Goal: Find specific page/section: Find specific page/section

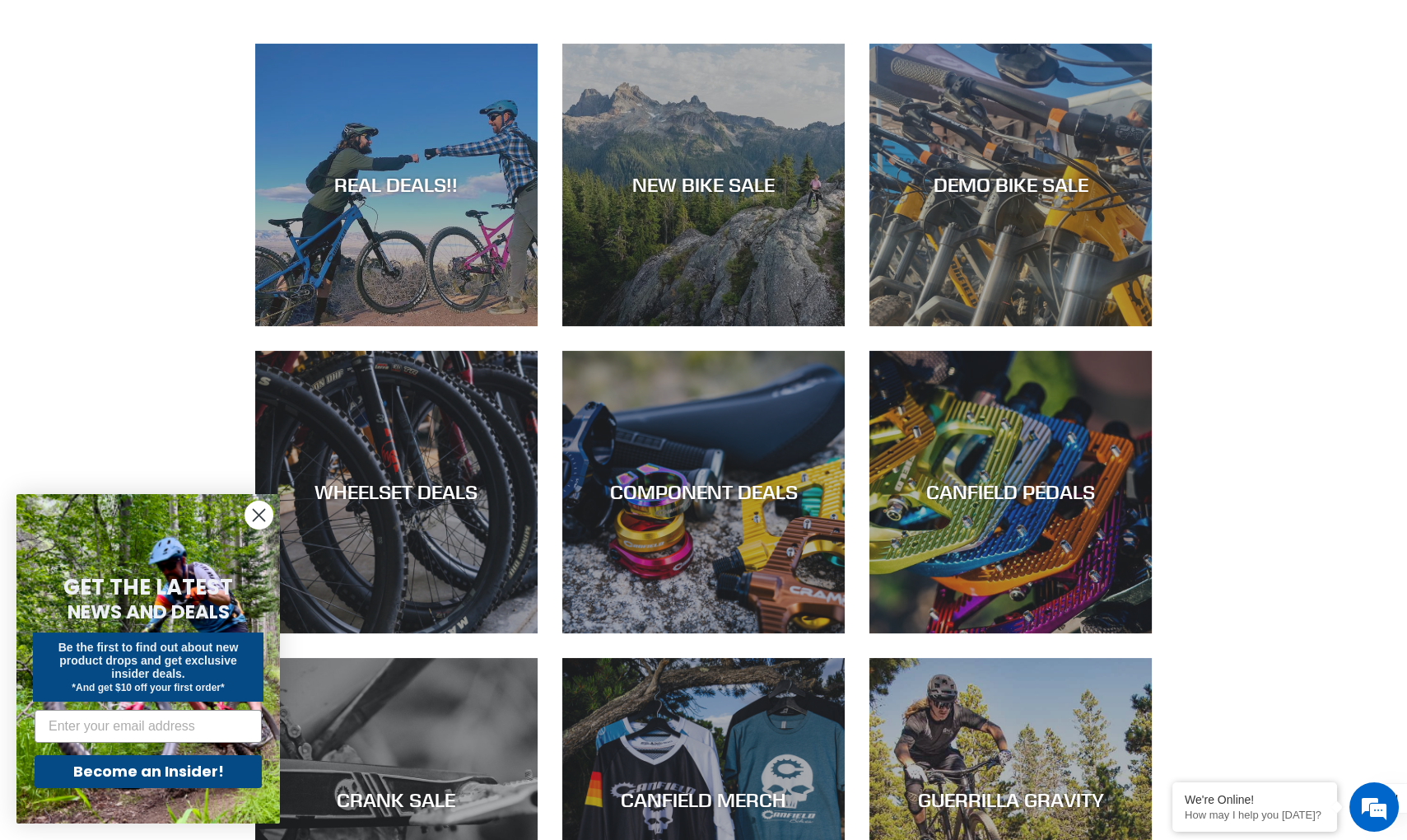
scroll to position [956, 0]
click at [254, 517] on circle "Close dialog" at bounding box center [259, 515] width 27 height 27
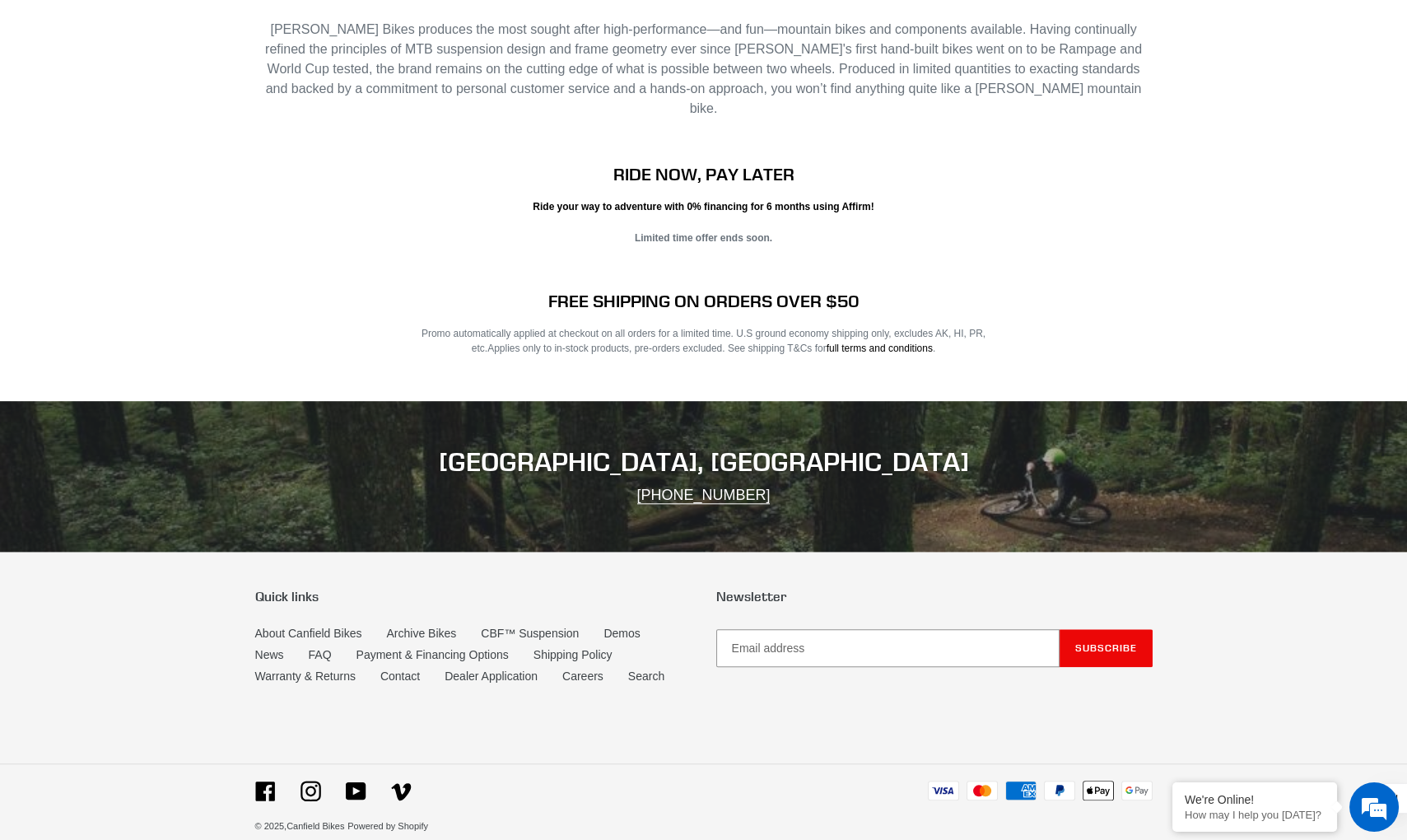
scroll to position [0, 0]
click at [336, 669] on link "Warranty & Returns" at bounding box center [305, 676] width 101 height 14
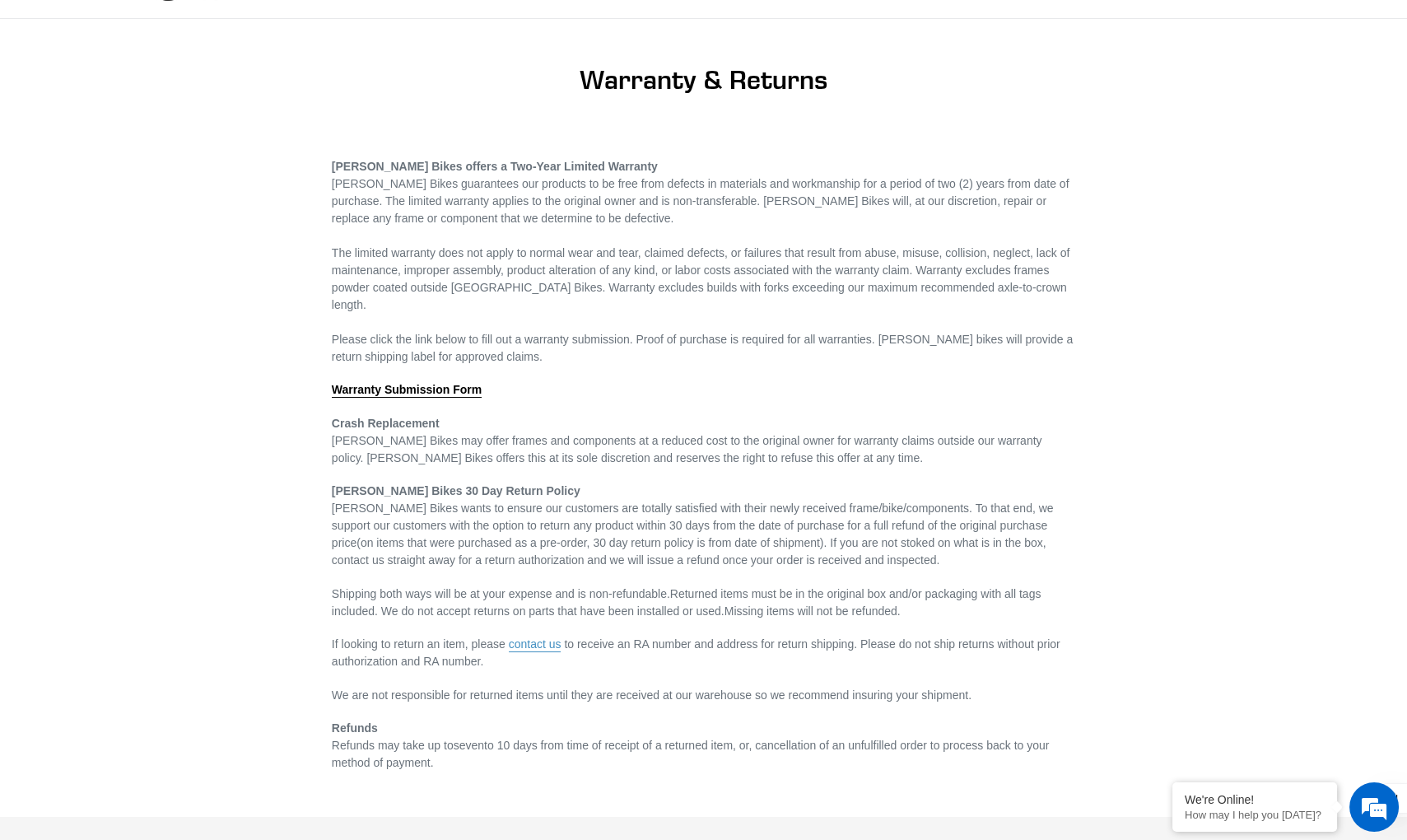
scroll to position [92, 0]
click at [424, 391] on span "Warranty Submission Form" at bounding box center [407, 392] width 150 height 14
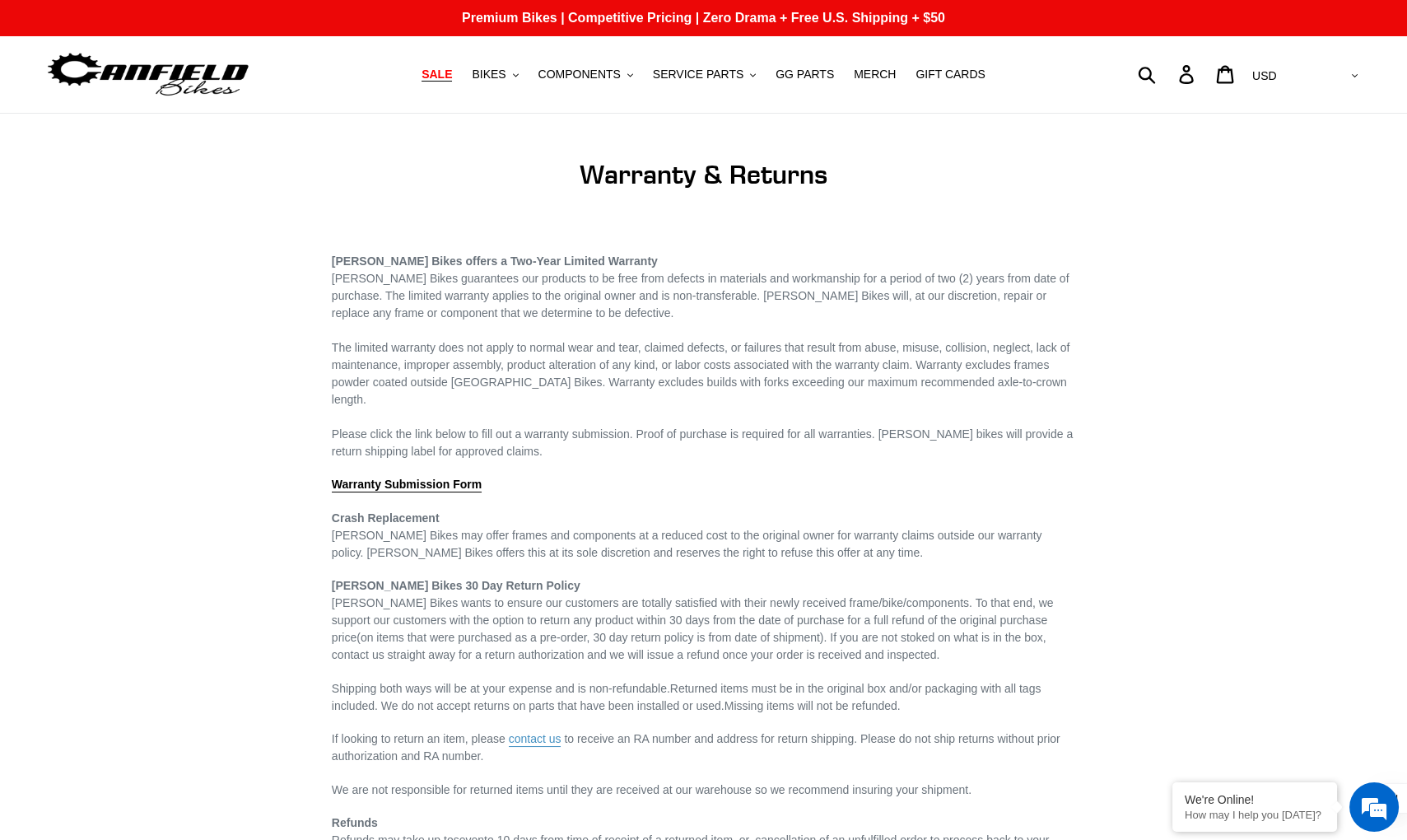
click at [448, 73] on span "SALE" at bounding box center [437, 75] width 30 height 14
